Goal: Task Accomplishment & Management: Manage account settings

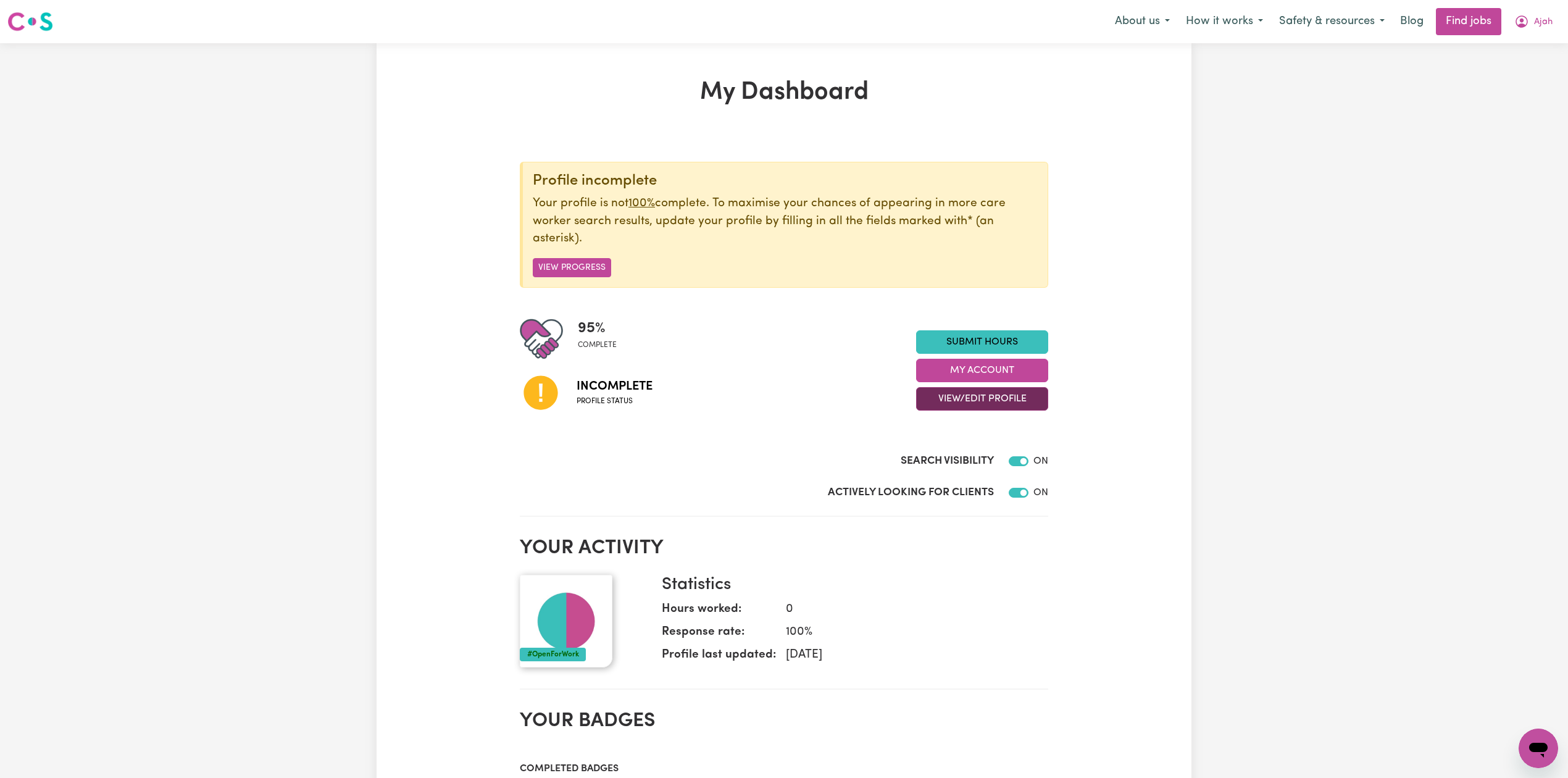
click at [928, 398] on button "View/Edit Profile" at bounding box center [982, 399] width 132 height 23
click at [932, 449] on link "Edit Profile" at bounding box center [974, 455] width 116 height 25
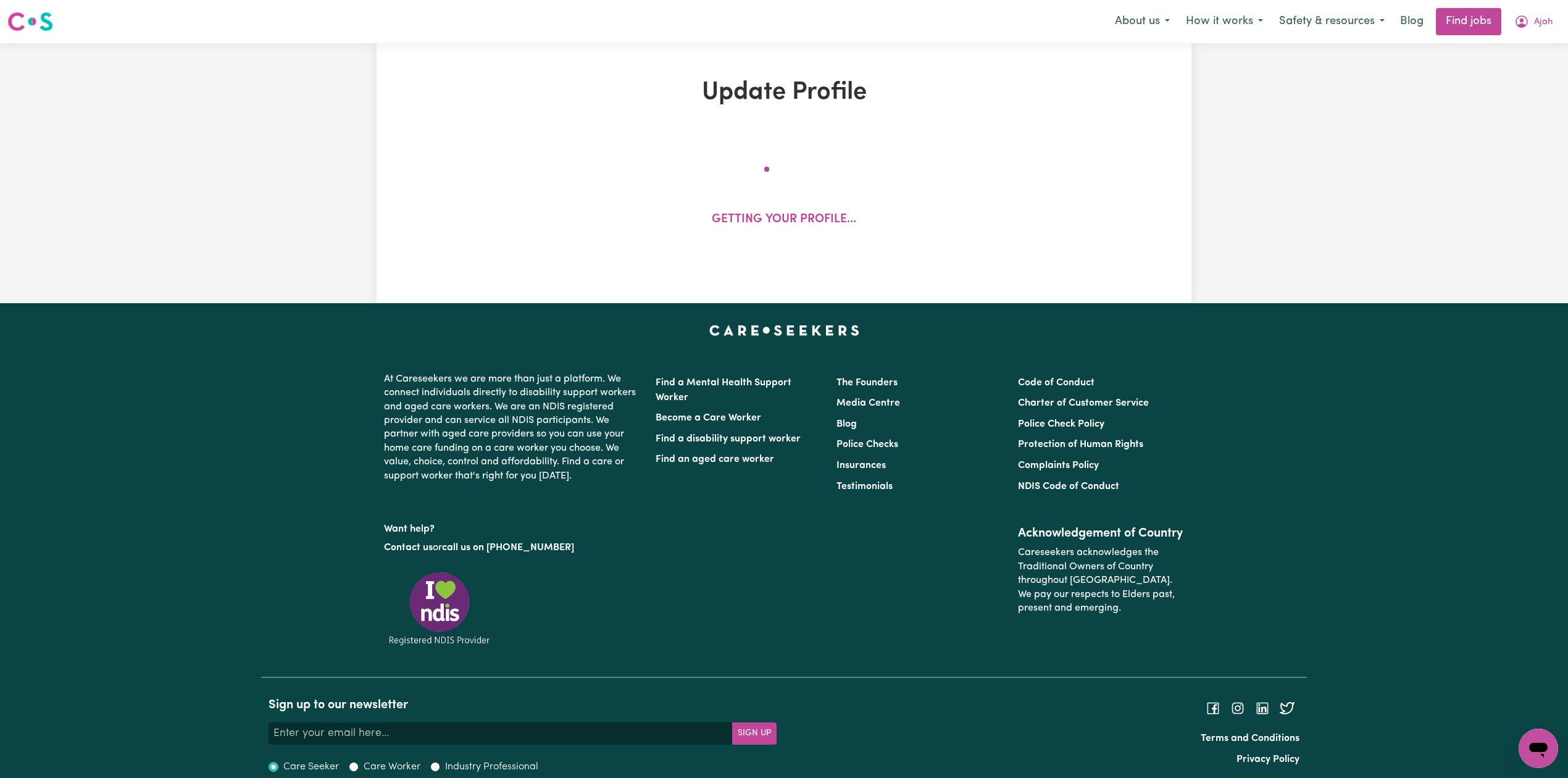
select select "[DEMOGRAPHIC_DATA]"
select select "[DEMOGRAPHIC_DATA] Citizen"
select select "Studying a healthcare related degree or qualification"
select select "39"
select select "60"
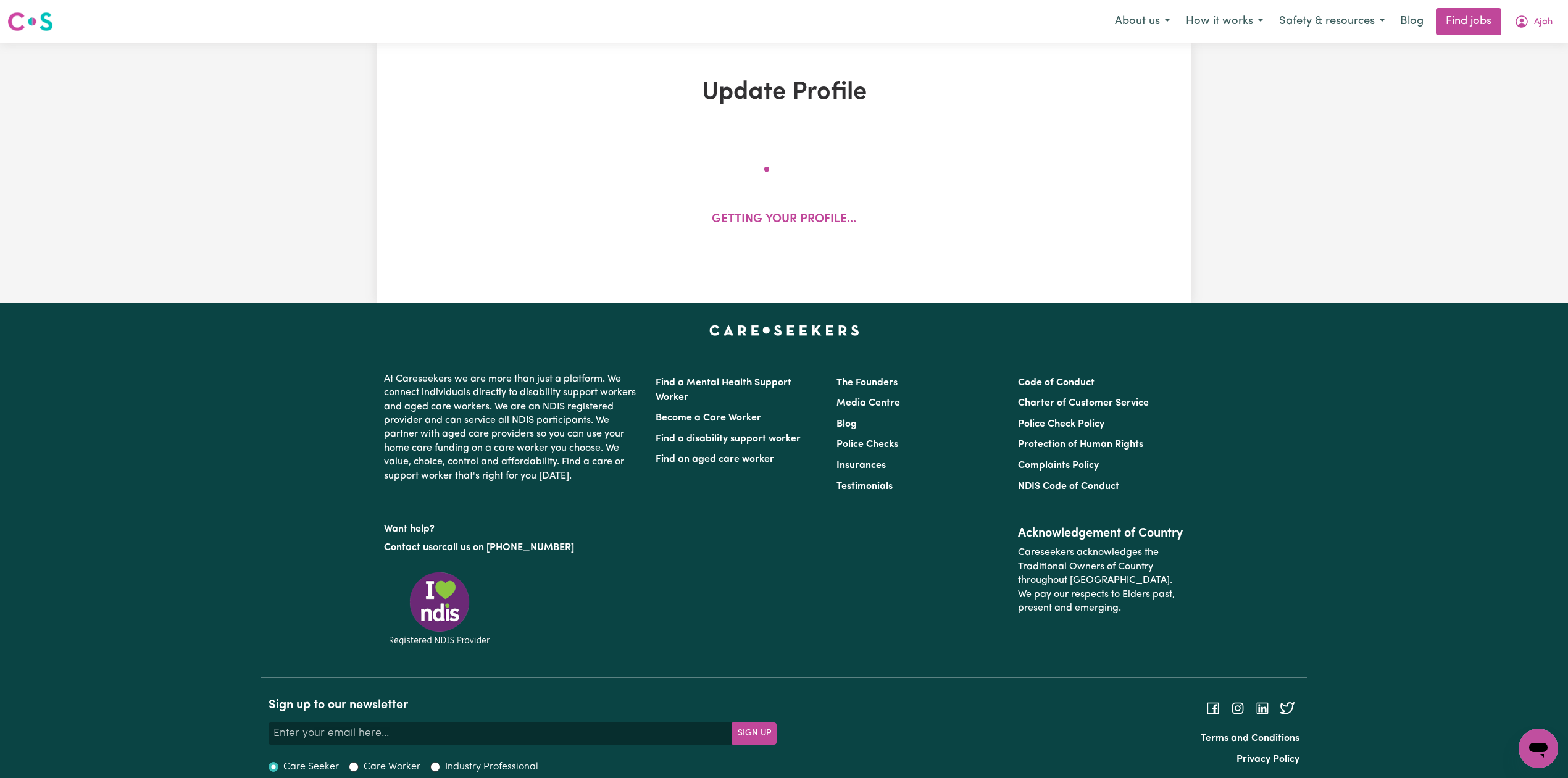
select select "78"
select select "89"
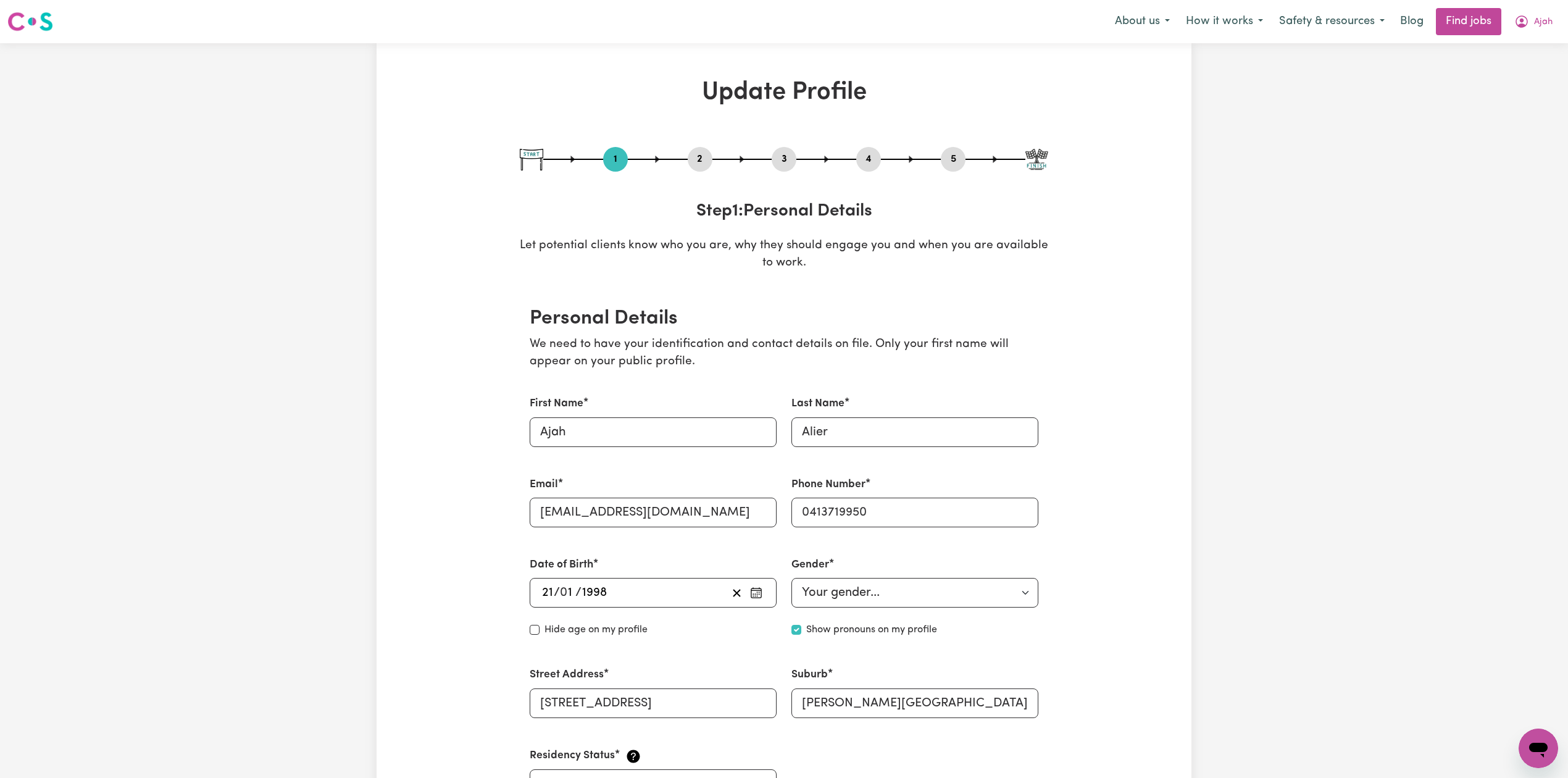
click at [695, 159] on button "2" at bounding box center [700, 159] width 25 height 16
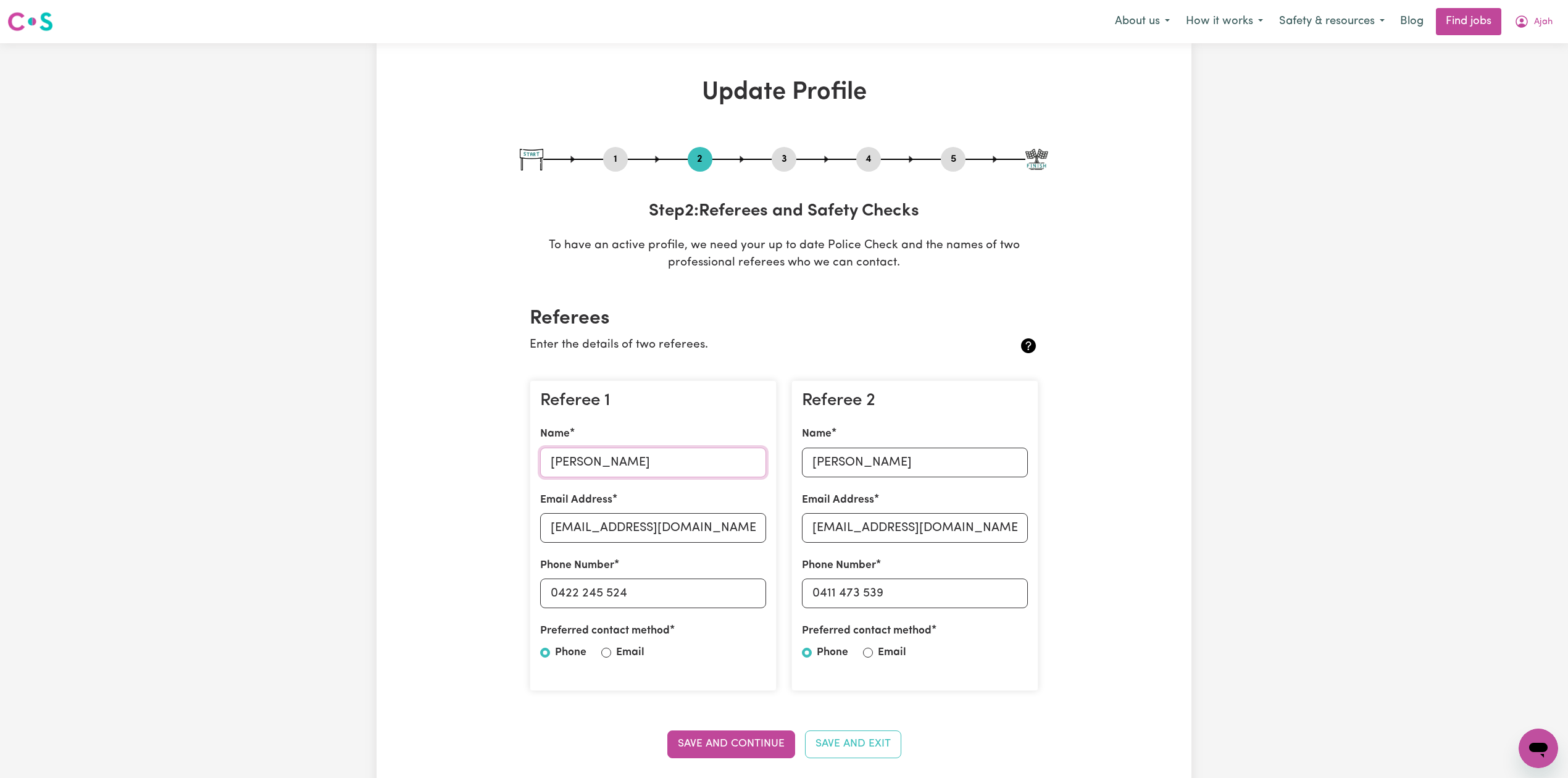
click at [602, 460] on input "[PERSON_NAME]" at bounding box center [653, 462] width 226 height 29
click at [580, 529] on input "[EMAIL_ADDRESS][DOMAIN_NAME]" at bounding box center [653, 528] width 226 height 29
drag, startPoint x: 560, startPoint y: 591, endPoint x: 665, endPoint y: 586, distance: 105.1
click at [665, 586] on input "0422 245 524" at bounding box center [653, 593] width 226 height 29
click at [867, 461] on input "[PERSON_NAME]" at bounding box center [915, 462] width 226 height 29
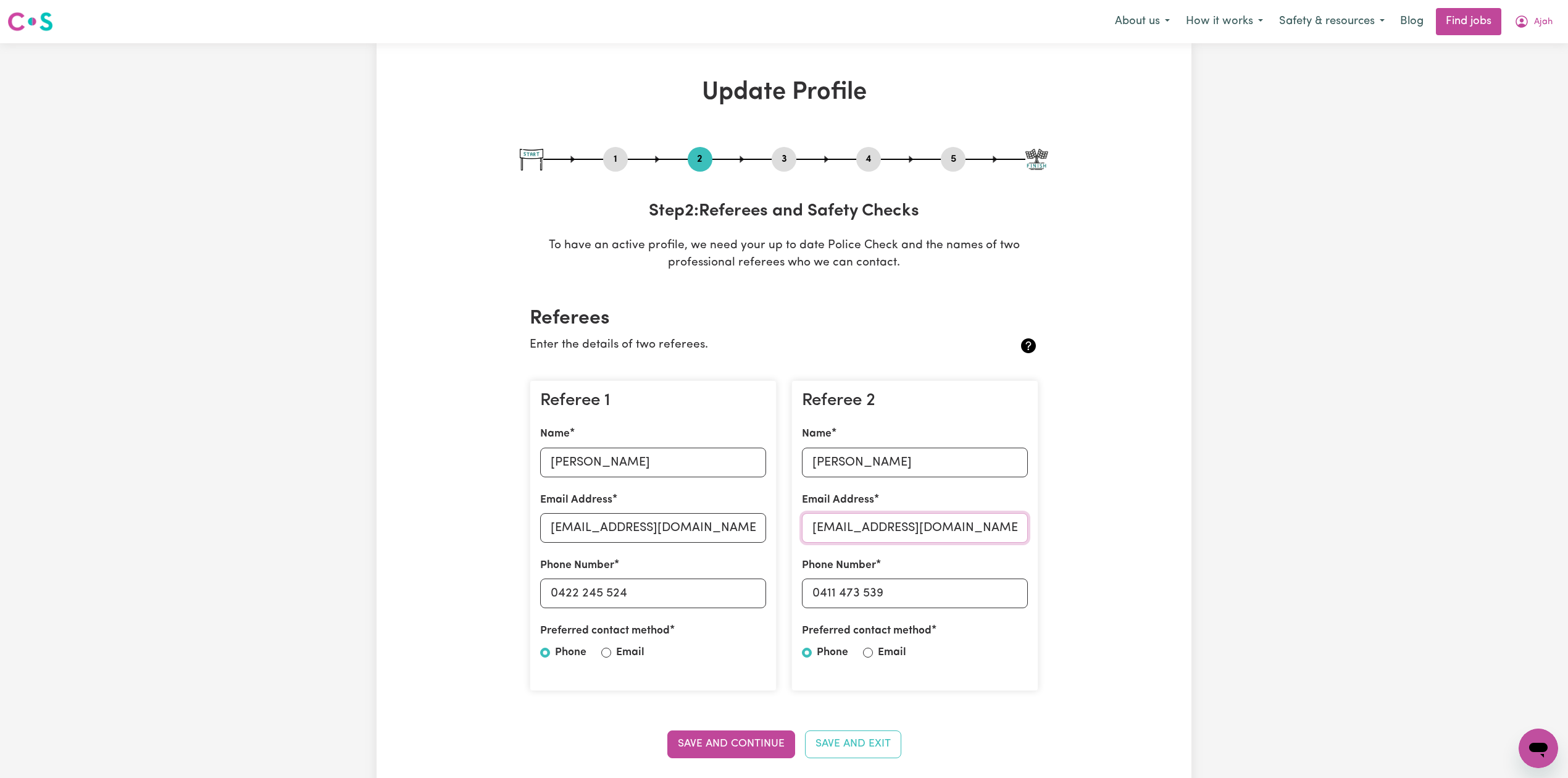
click at [869, 534] on input "[EMAIL_ADDRESS][DOMAIN_NAME]" at bounding box center [915, 528] width 226 height 29
drag, startPoint x: 820, startPoint y: 592, endPoint x: 993, endPoint y: 596, distance: 173.0
click at [993, 596] on input "0411 473 539" at bounding box center [915, 593] width 226 height 29
click at [948, 153] on button "5" at bounding box center [953, 159] width 25 height 16
select select "I am providing services through another platform"
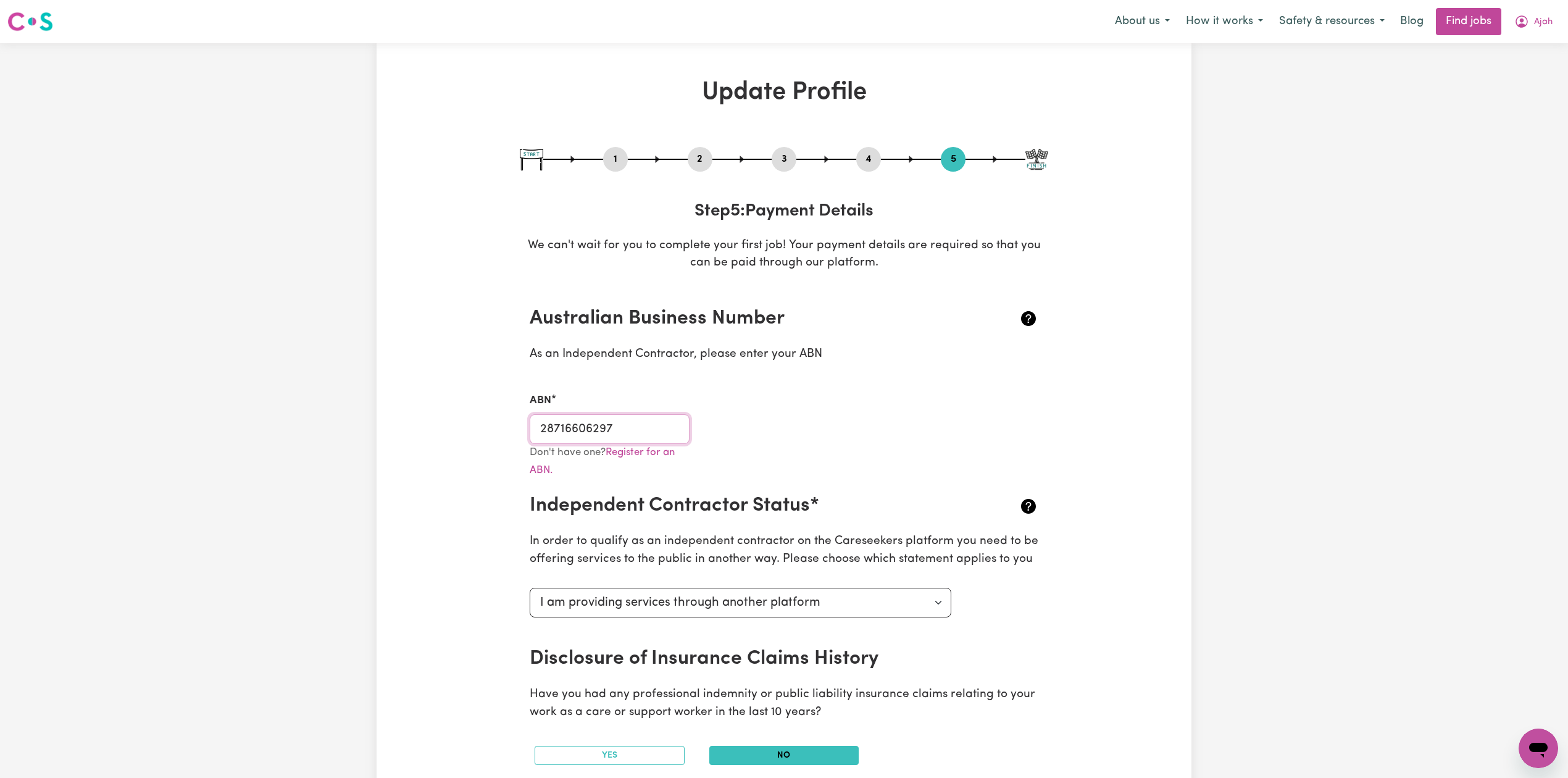
click at [614, 425] on input "28716606297" at bounding box center [609, 429] width 160 height 29
click at [1536, 22] on span "Ajah" at bounding box center [1543, 22] width 19 height 13
click at [1519, 67] on link "My Dashboard" at bounding box center [1511, 71] width 97 height 23
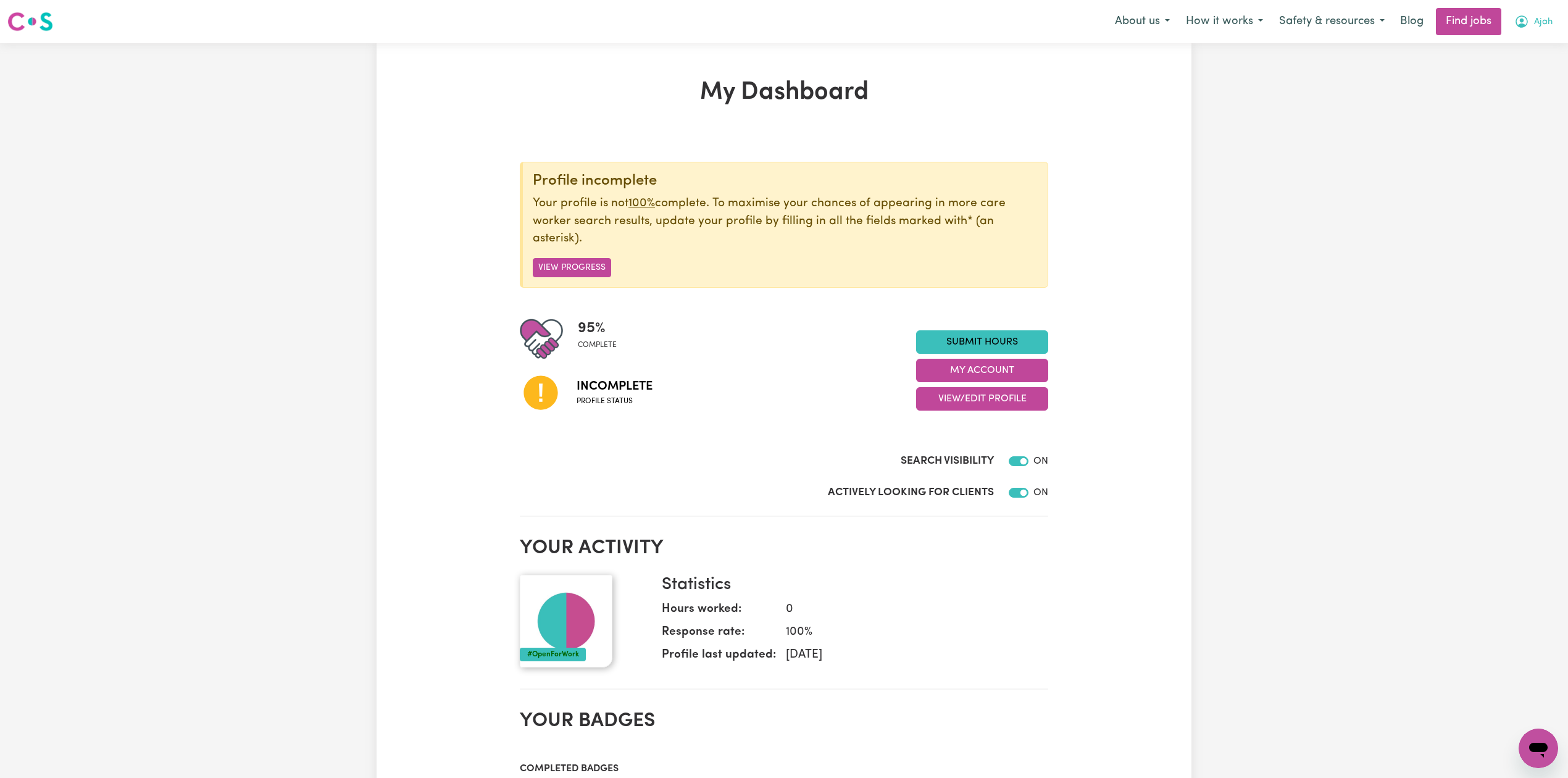
click at [1529, 29] on button "Ajah" at bounding box center [1533, 21] width 54 height 26
click at [1493, 97] on link "Logout" at bounding box center [1511, 94] width 97 height 23
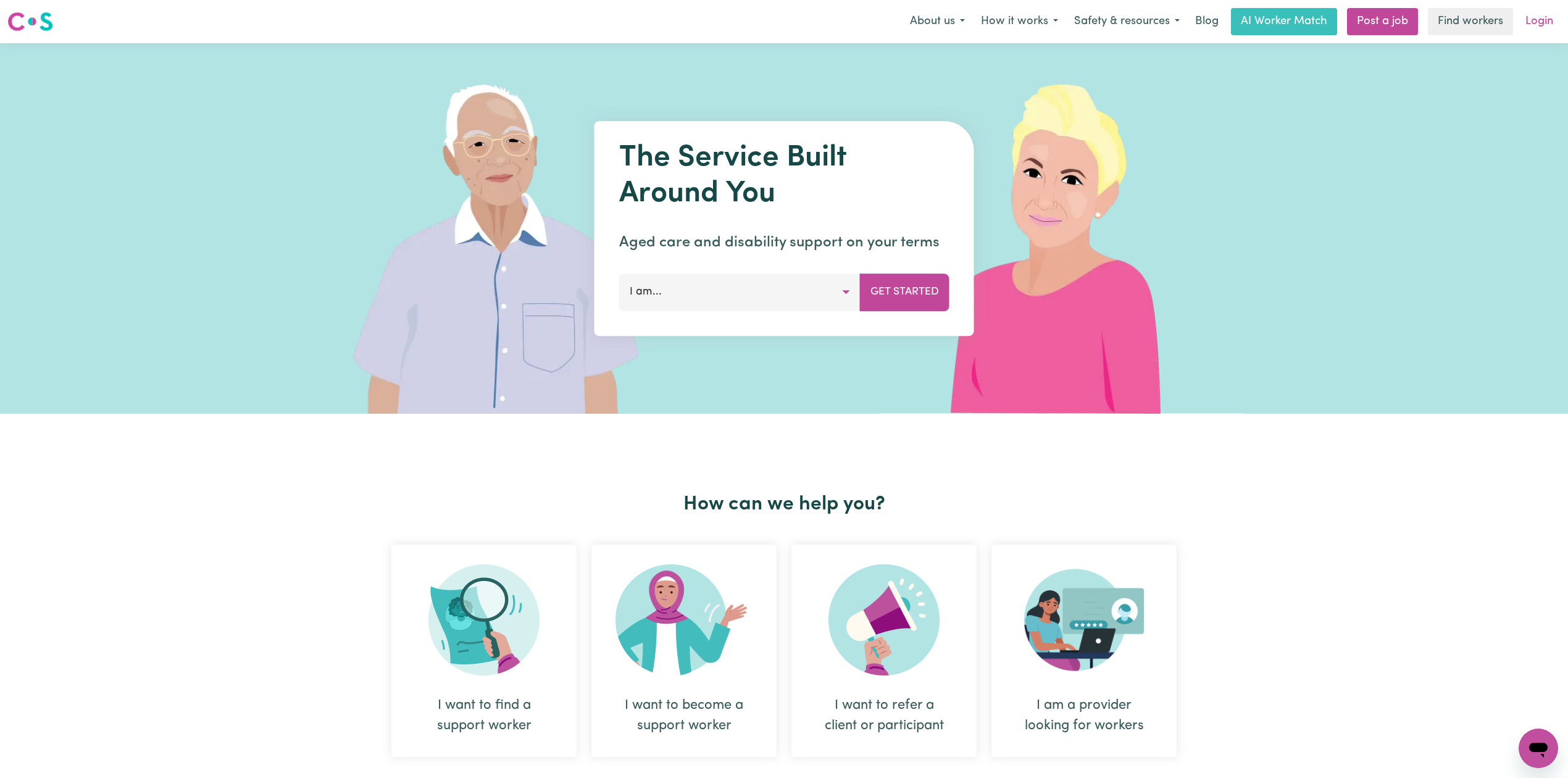
click at [1545, 21] on link "Login" at bounding box center [1539, 21] width 43 height 27
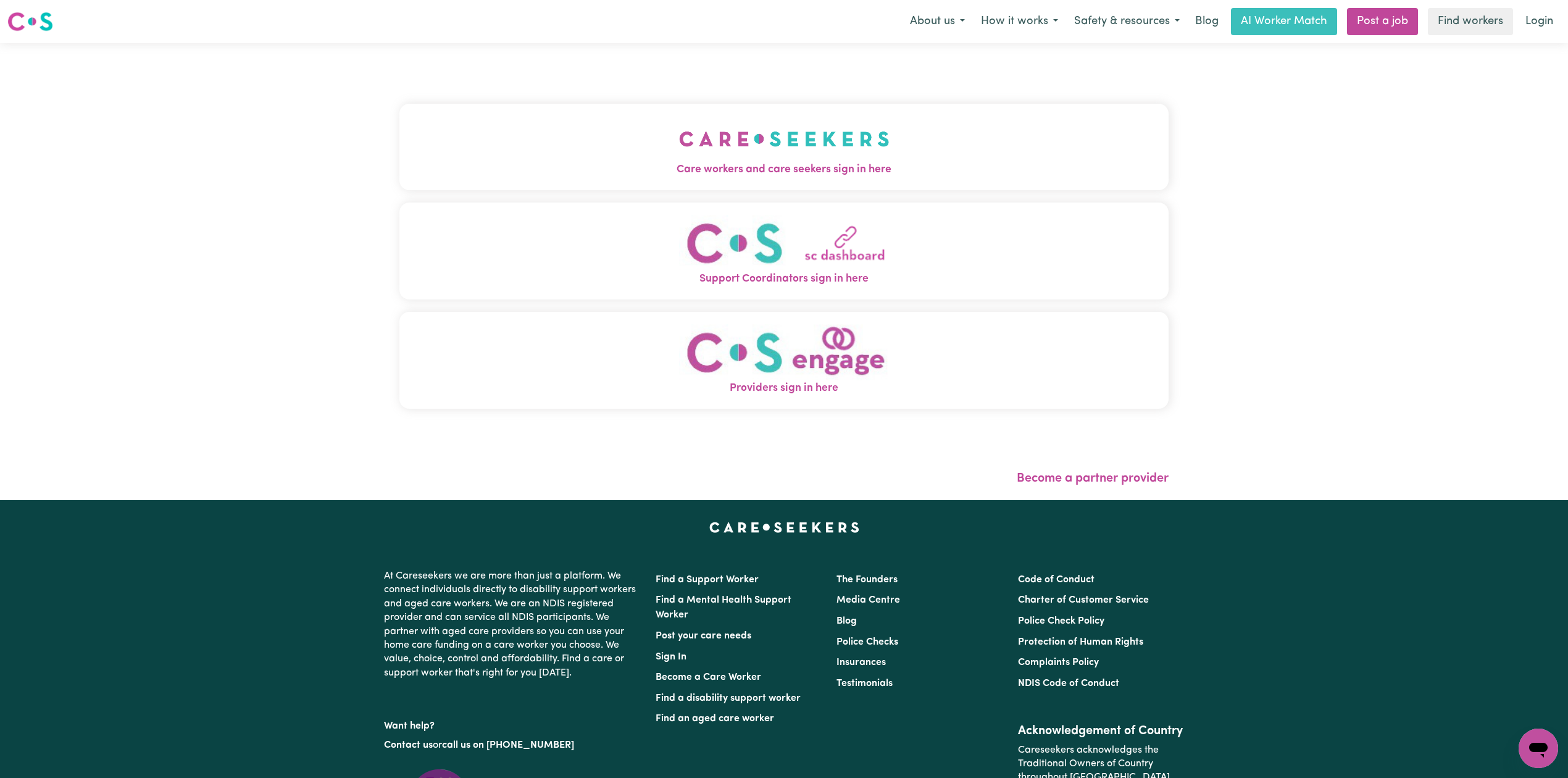
click at [510, 127] on button "Care workers and care seekers sign in here" at bounding box center [784, 146] width 769 height 86
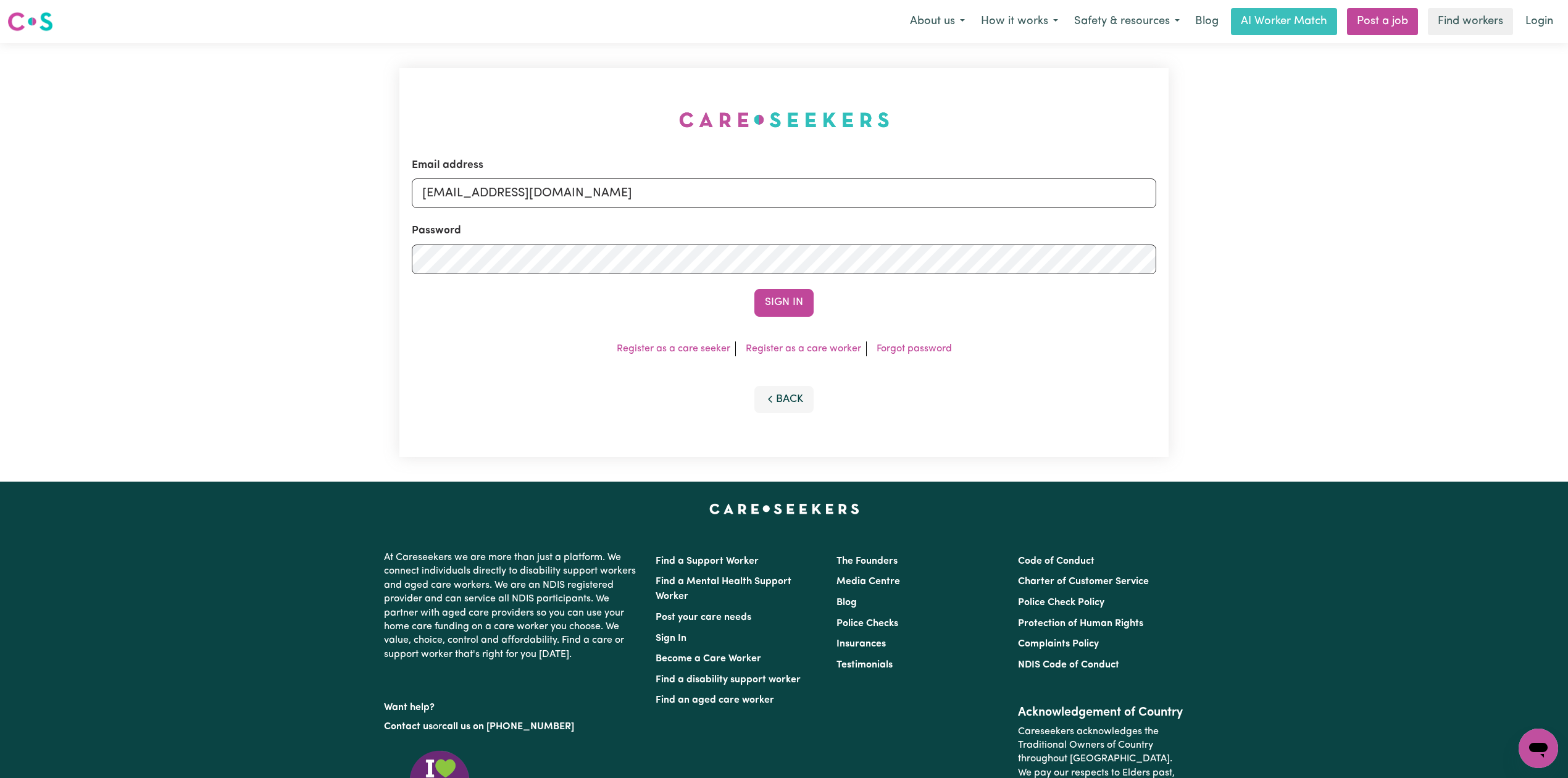
drag, startPoint x: 496, startPoint y: 176, endPoint x: 490, endPoint y: 191, distance: 16.2
click at [496, 174] on div "Email address [EMAIL_ADDRESS][DOMAIN_NAME]" at bounding box center [784, 183] width 745 height 51
click at [512, 168] on div "Email address [EMAIL_ADDRESS][DOMAIN_NAME]" at bounding box center [784, 183] width 745 height 51
drag, startPoint x: 525, startPoint y: 186, endPoint x: 534, endPoint y: 208, distance: 23.8
click at [525, 186] on input "[EMAIL_ADDRESS][DOMAIN_NAME]" at bounding box center [784, 193] width 745 height 29
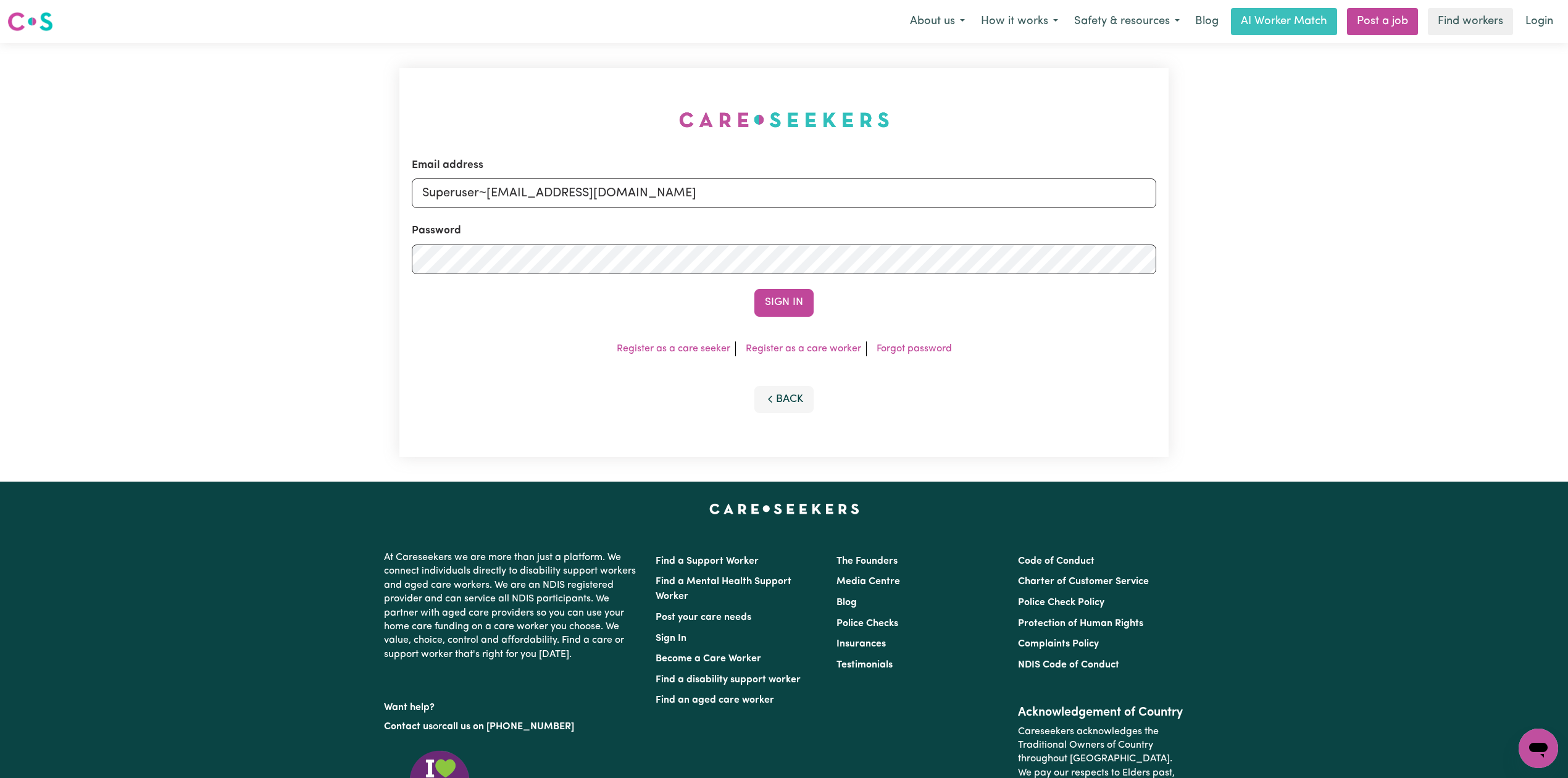
drag, startPoint x: 486, startPoint y: 184, endPoint x: 847, endPoint y: 211, distance: 362.0
click at [847, 211] on form "Email address Superuser~[EMAIL_ADDRESS][DOMAIN_NAME] Password Sign In" at bounding box center [784, 237] width 745 height 159
type input "Superuser~[EMAIL_ADDRESS][DOMAIN_NAME]"
click at [776, 299] on button "Sign In" at bounding box center [784, 303] width 59 height 27
